Goal: Task Accomplishment & Management: Manage account settings

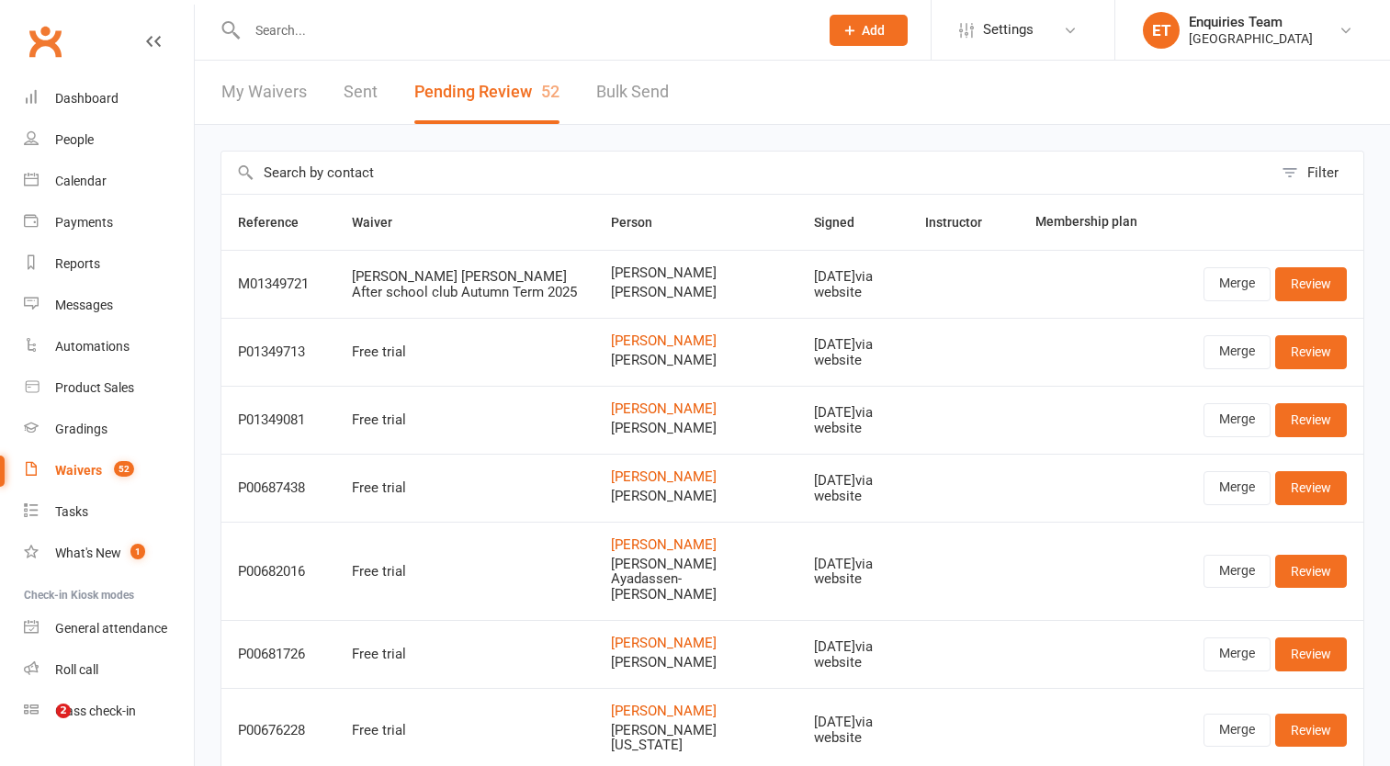
select select "50"
click at [95, 469] on div "Waivers" at bounding box center [78, 470] width 47 height 15
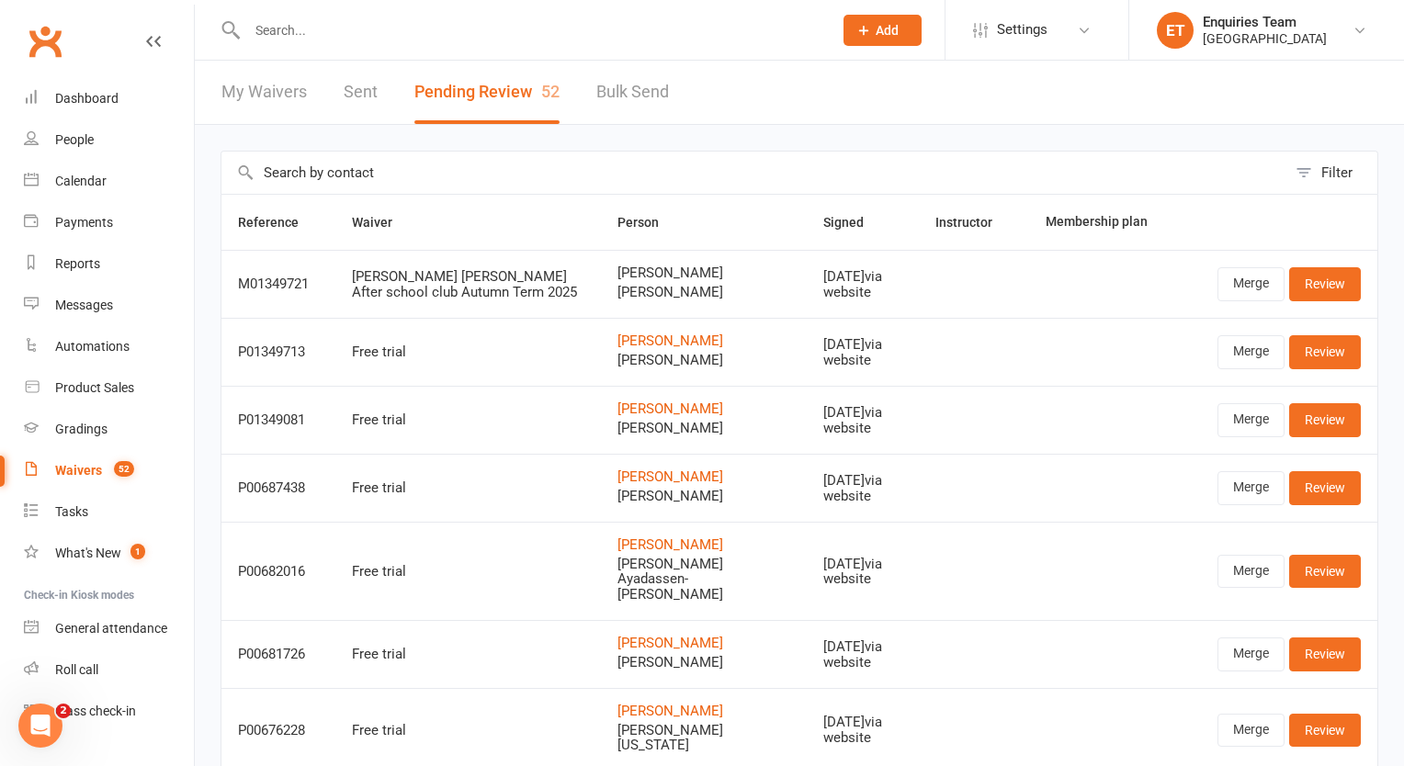
select select "100"
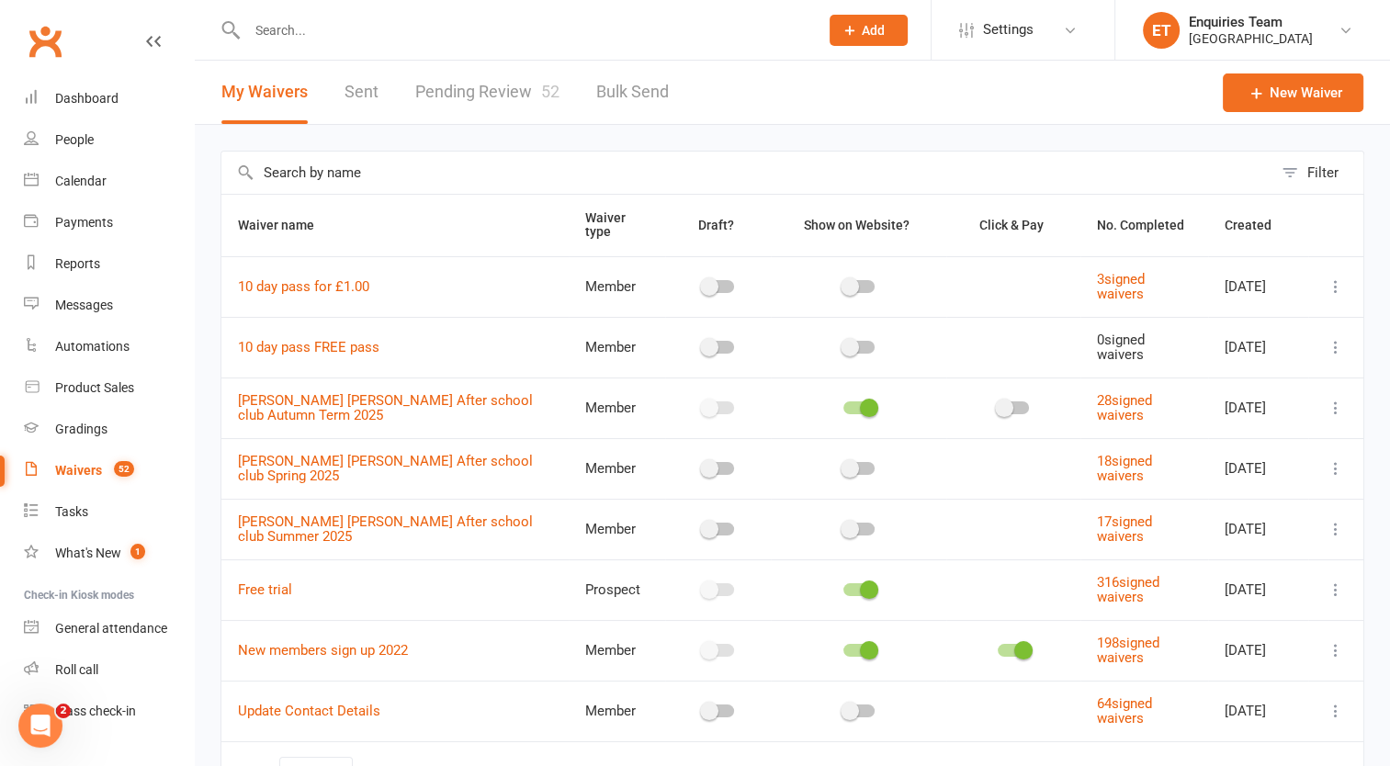
click at [505, 92] on link "Pending Review 52" at bounding box center [487, 92] width 144 height 63
select select "50"
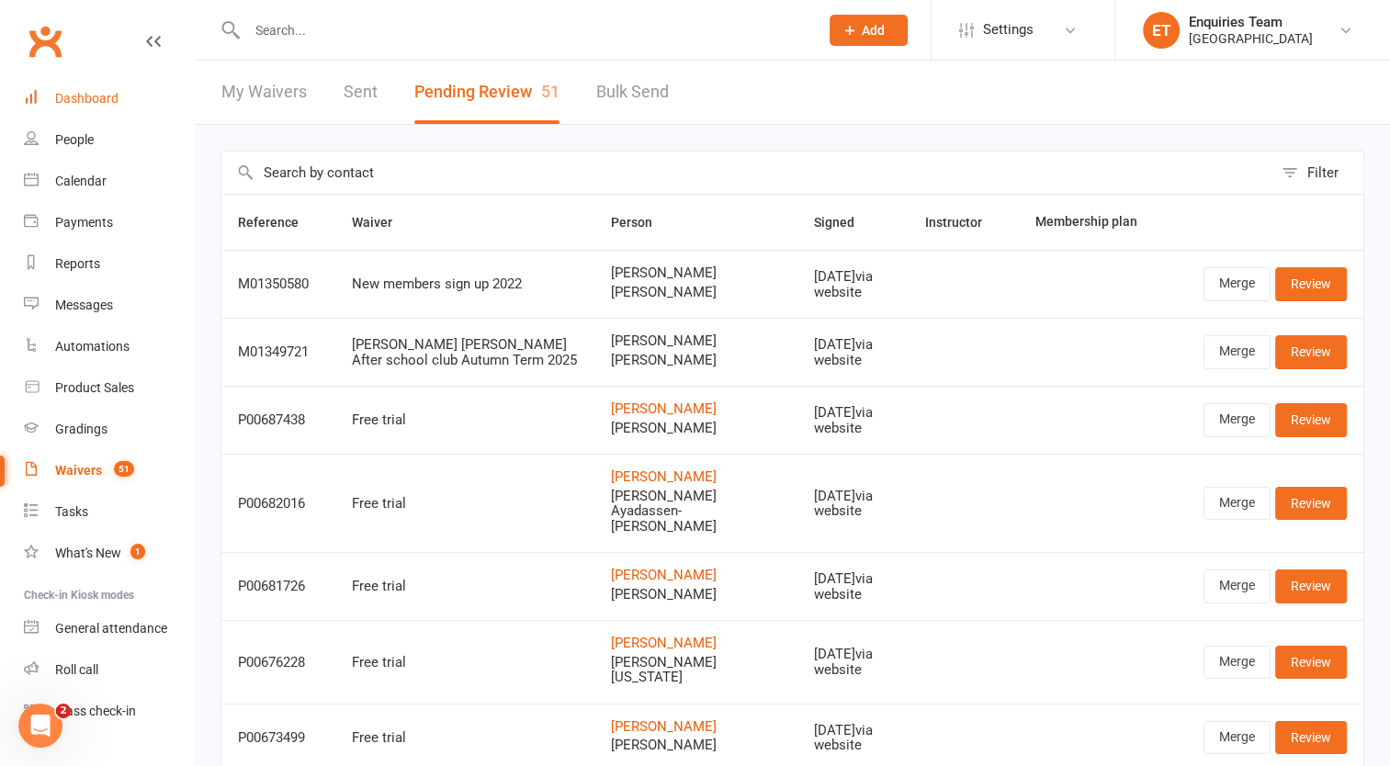
click at [88, 94] on div "Dashboard" at bounding box center [86, 98] width 63 height 15
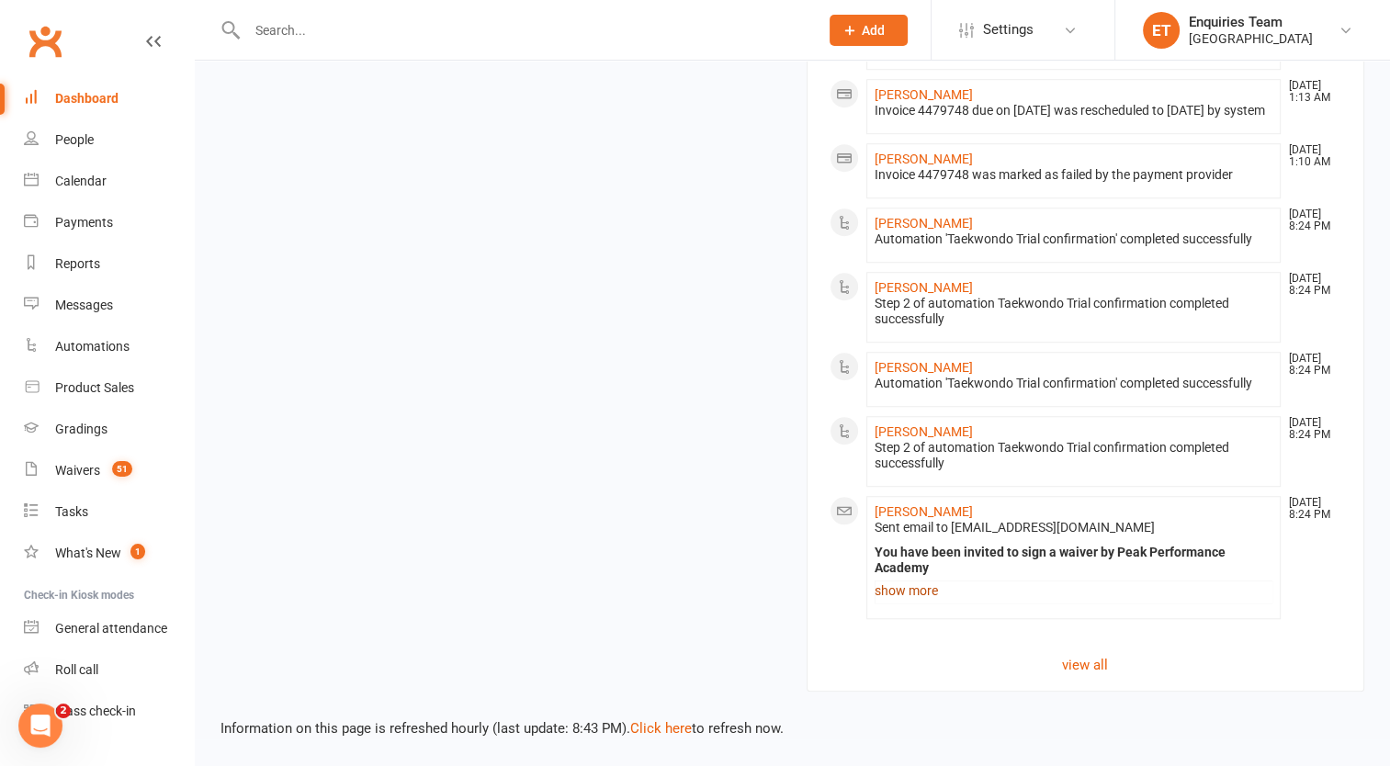
scroll to position [1408, 0]
click at [100, 104] on div "Dashboard" at bounding box center [86, 98] width 63 height 15
click at [70, 469] on div "Waivers" at bounding box center [77, 470] width 45 height 15
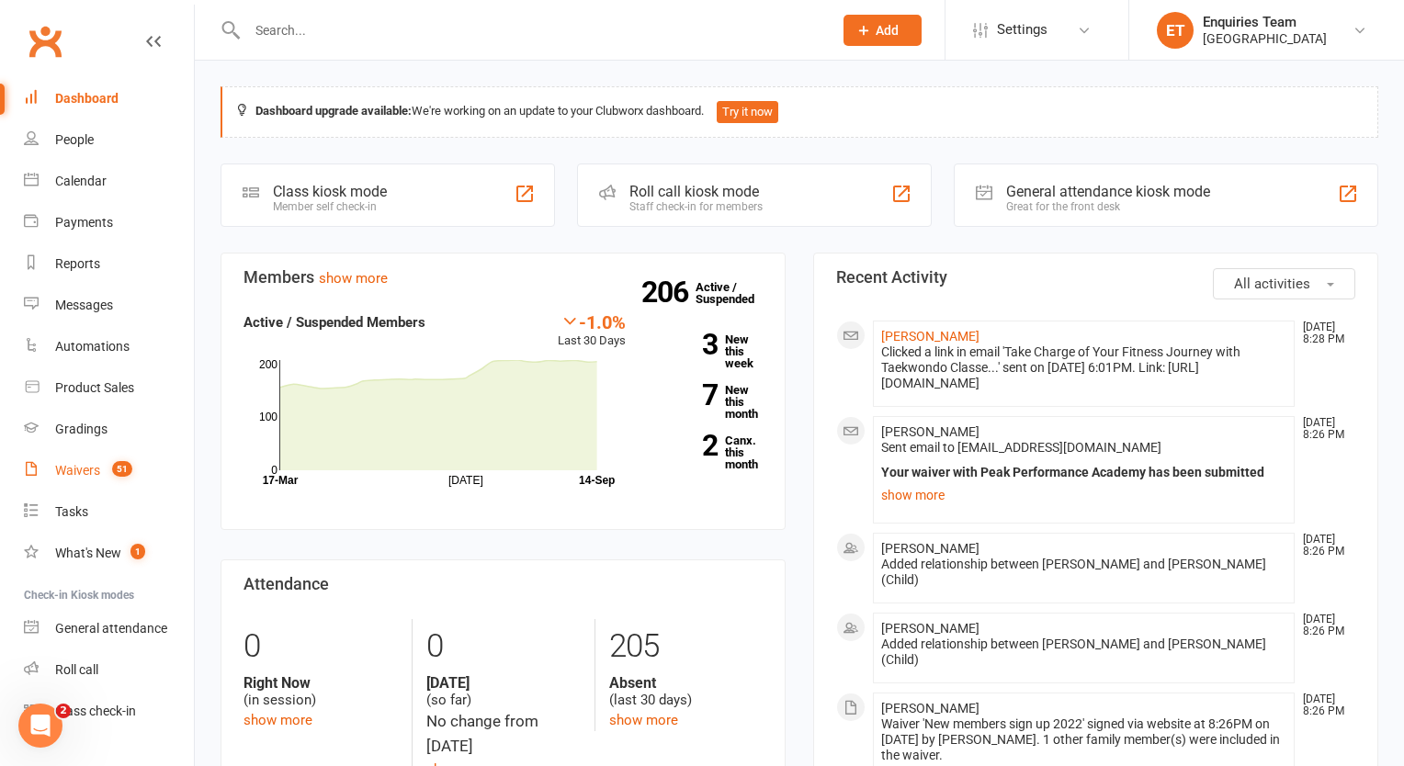
select select "100"
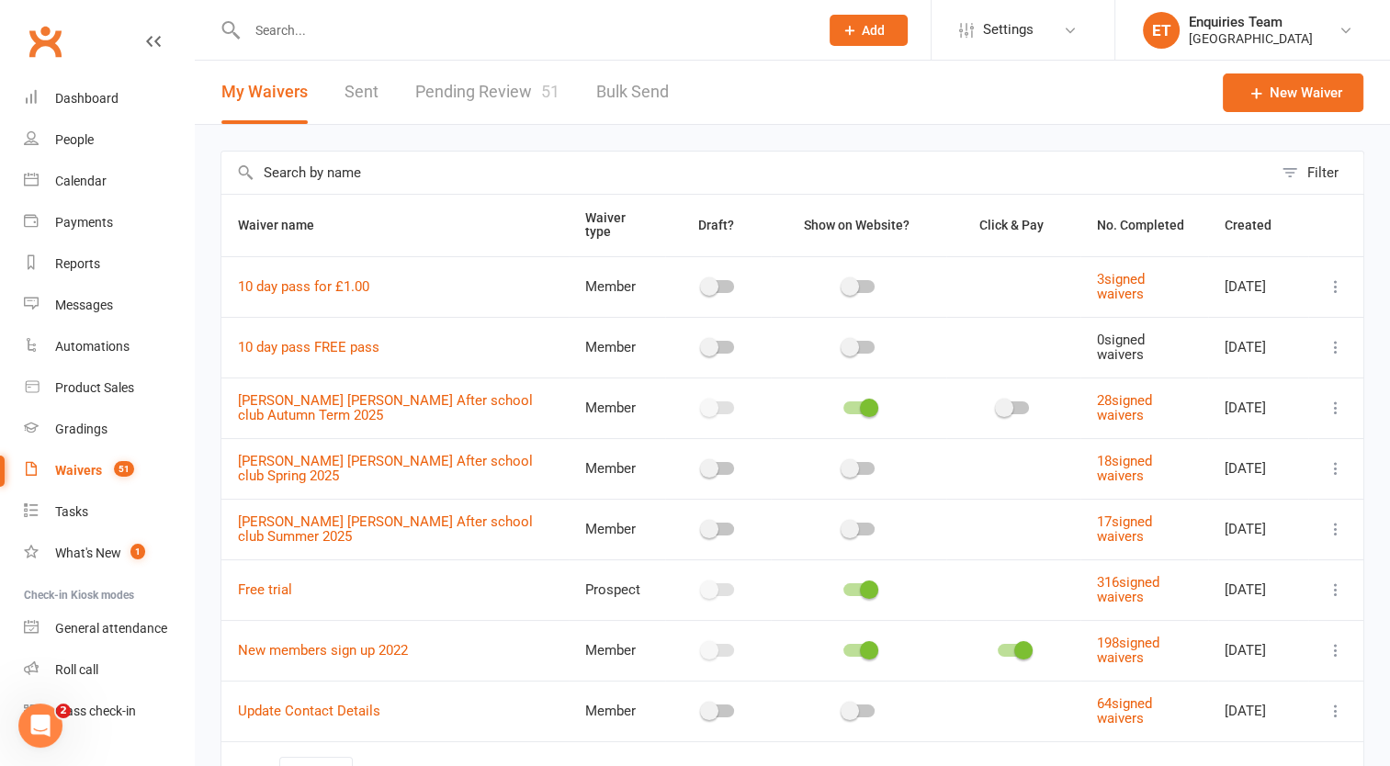
click at [505, 84] on link "Pending Review 51" at bounding box center [487, 92] width 144 height 63
select select "50"
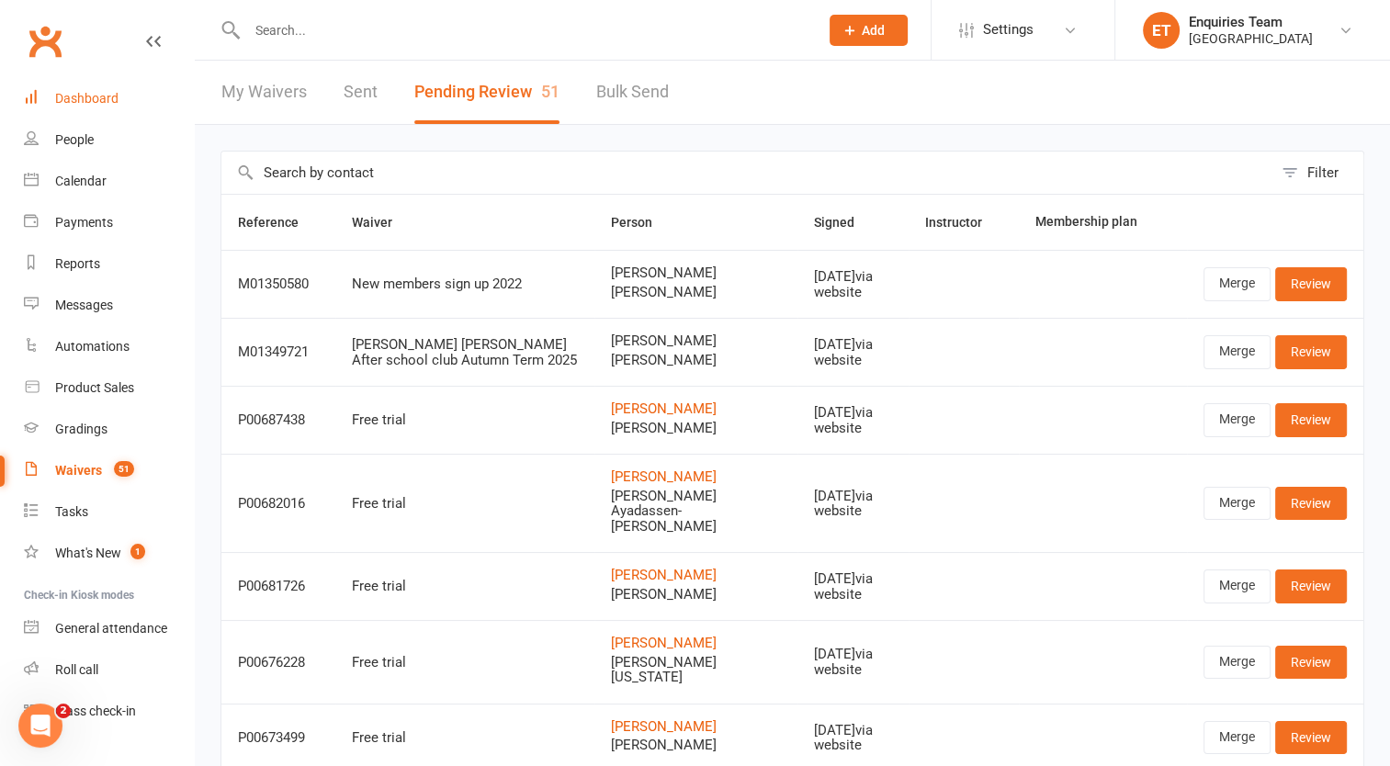
click at [92, 93] on div "Dashboard" at bounding box center [86, 98] width 63 height 15
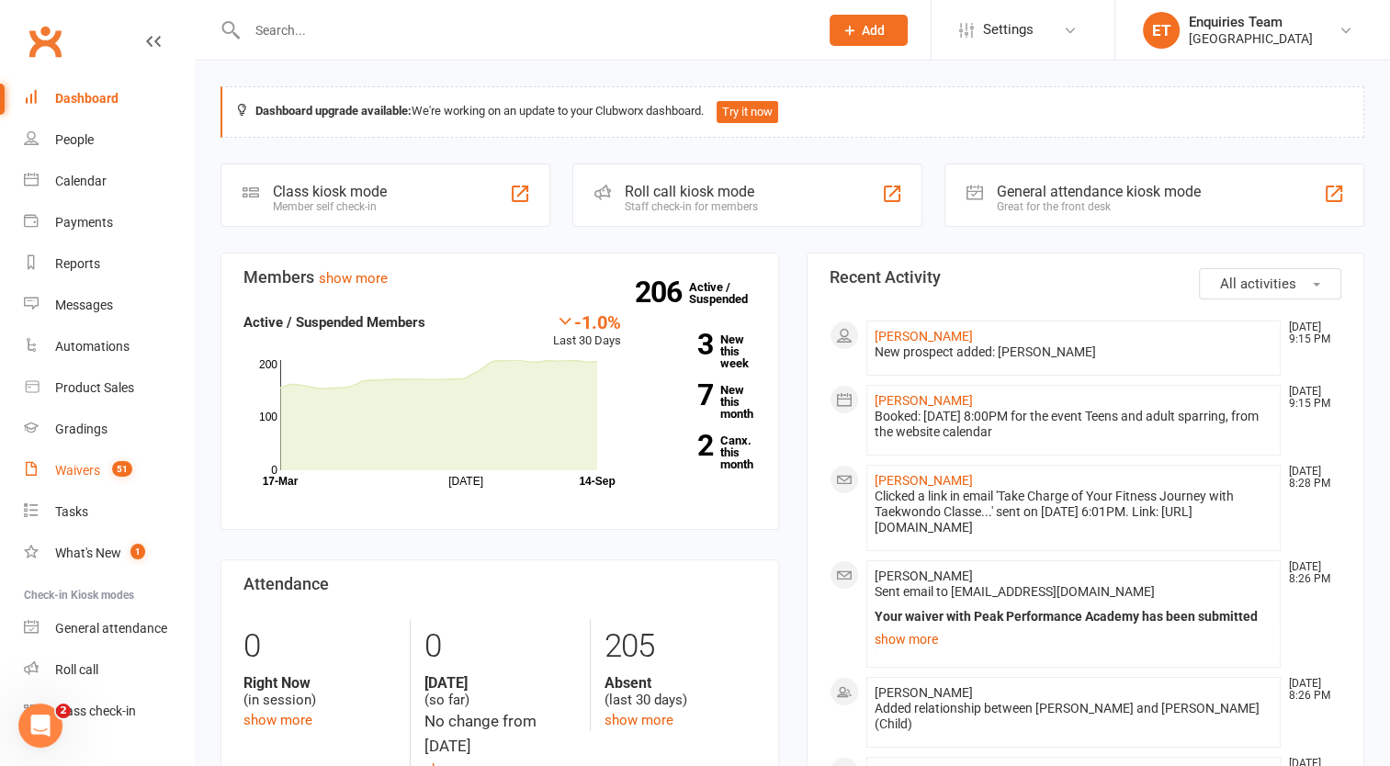
click at [81, 463] on div "Waivers" at bounding box center [77, 470] width 45 height 15
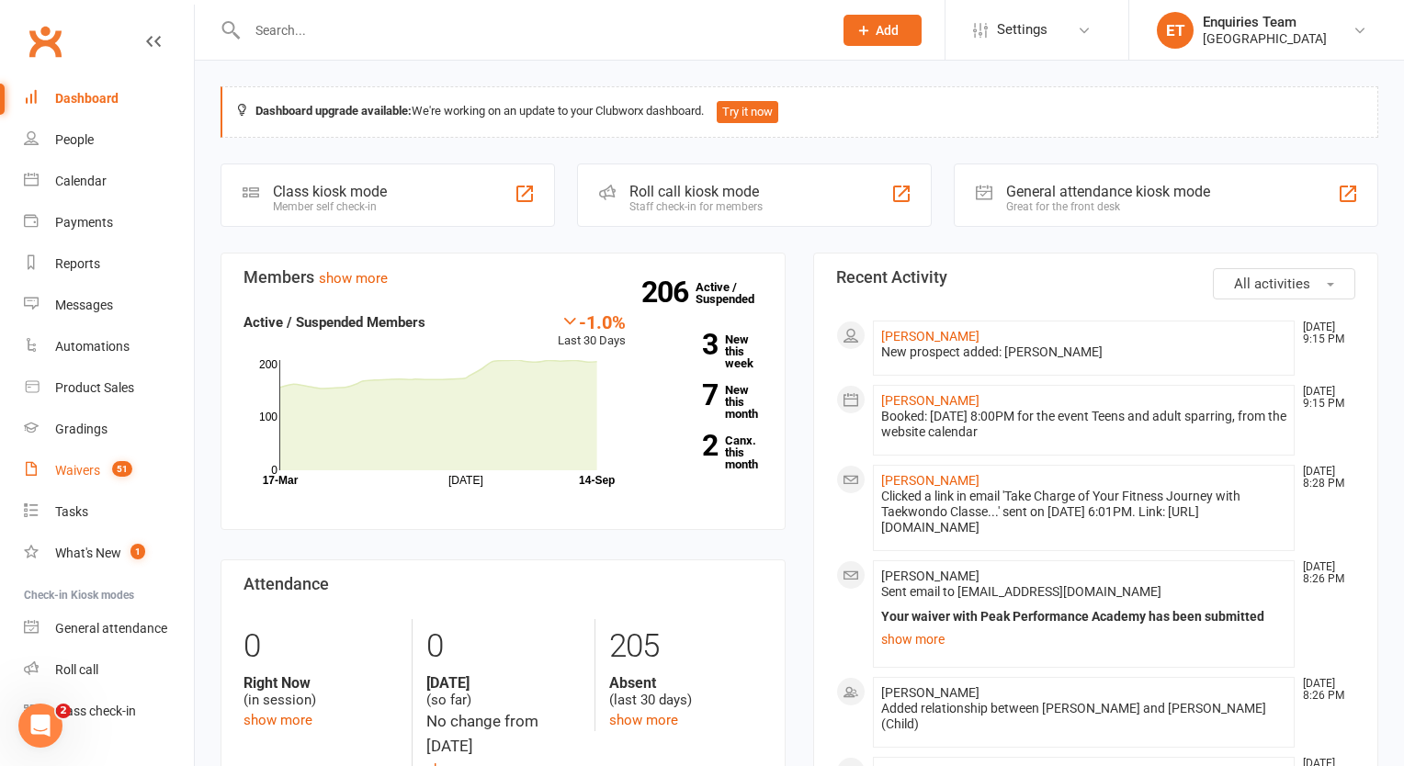
select select "100"
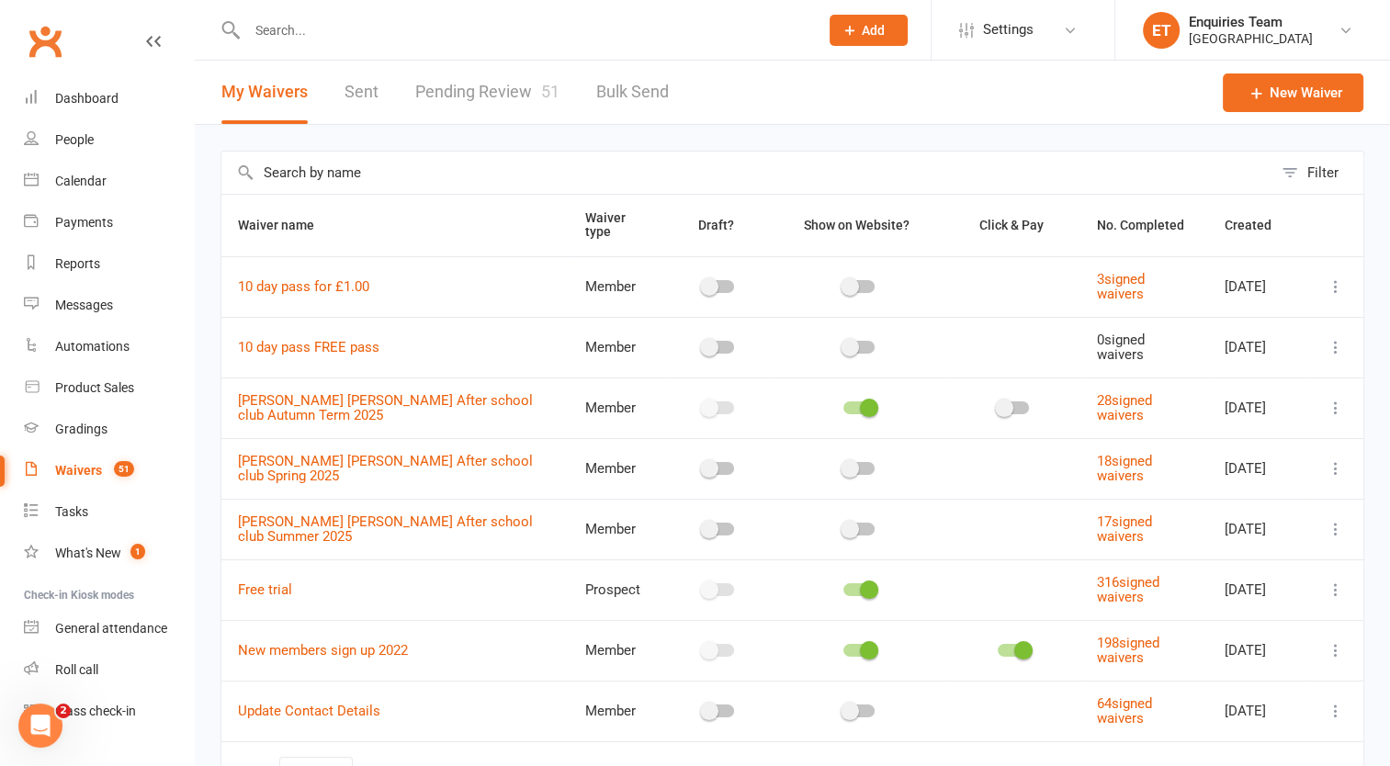
click at [492, 79] on link "Pending Review 51" at bounding box center [487, 92] width 144 height 63
select select "50"
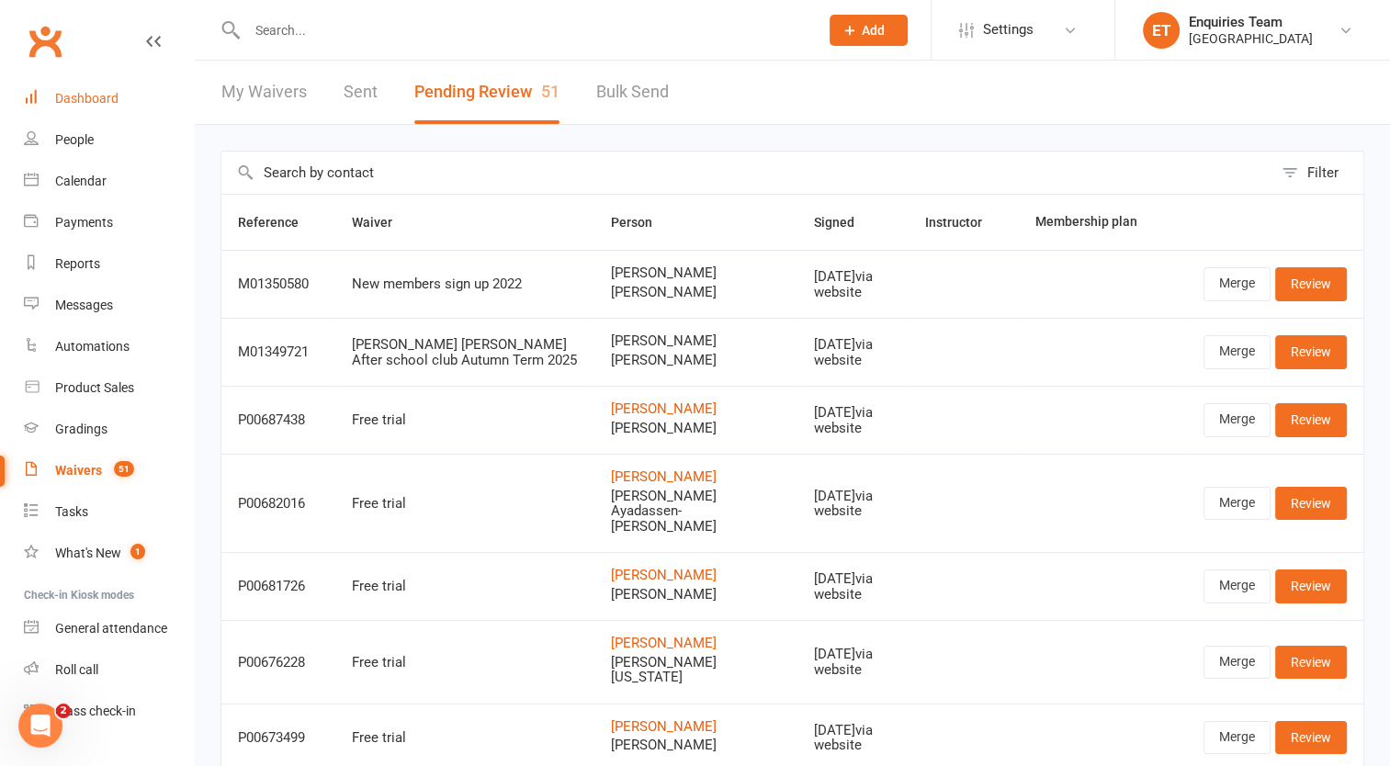
click at [124, 99] on link "Dashboard" at bounding box center [109, 98] width 170 height 41
